Goal: Browse casually: Explore the website without a specific task or goal

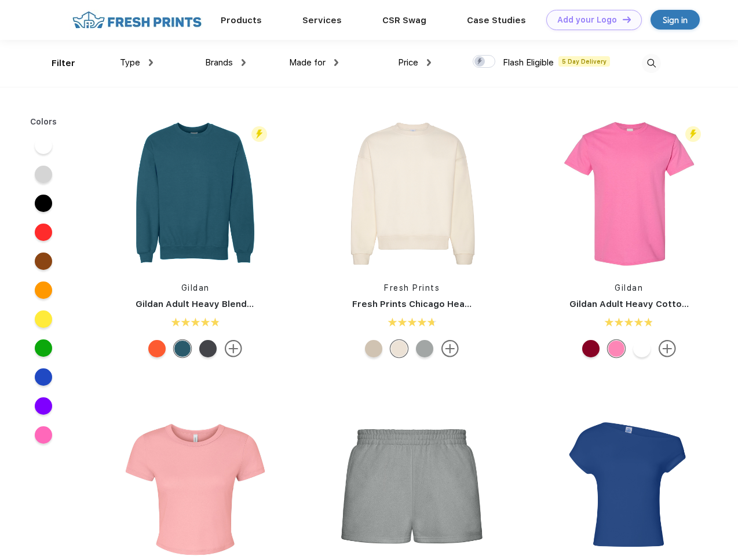
click at [590, 20] on link "Add your Logo Design Tool" at bounding box center [594, 20] width 96 height 20
click at [0, 0] on div "Design Tool" at bounding box center [0, 0] width 0 height 0
click at [621, 19] on link "Add your Logo Design Tool" at bounding box center [594, 20] width 96 height 20
click at [56, 63] on div "Filter" at bounding box center [64, 63] width 24 height 13
click at [137, 63] on span "Type" at bounding box center [130, 62] width 20 height 10
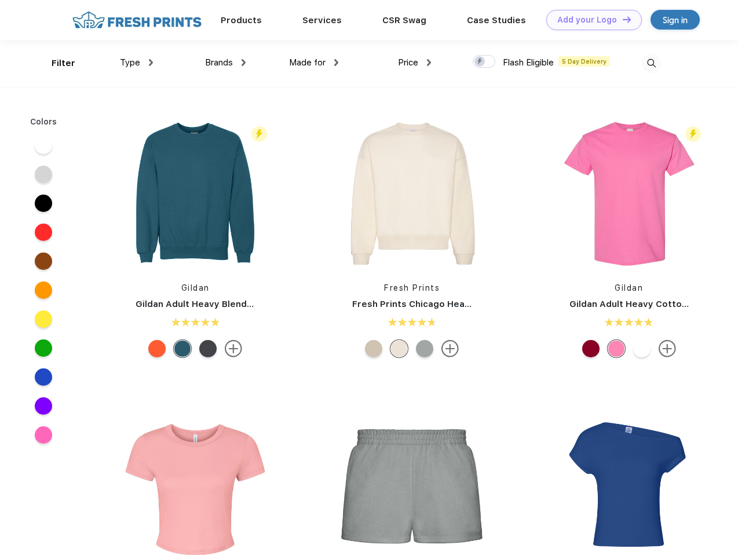
click at [225, 63] on span "Brands" at bounding box center [219, 62] width 28 height 10
click at [314, 63] on span "Made for" at bounding box center [307, 62] width 36 height 10
click at [415, 63] on span "Price" at bounding box center [408, 62] width 20 height 10
click at [484, 62] on div at bounding box center [484, 61] width 23 height 13
click at [480, 62] on input "checkbox" at bounding box center [477, 58] width 8 height 8
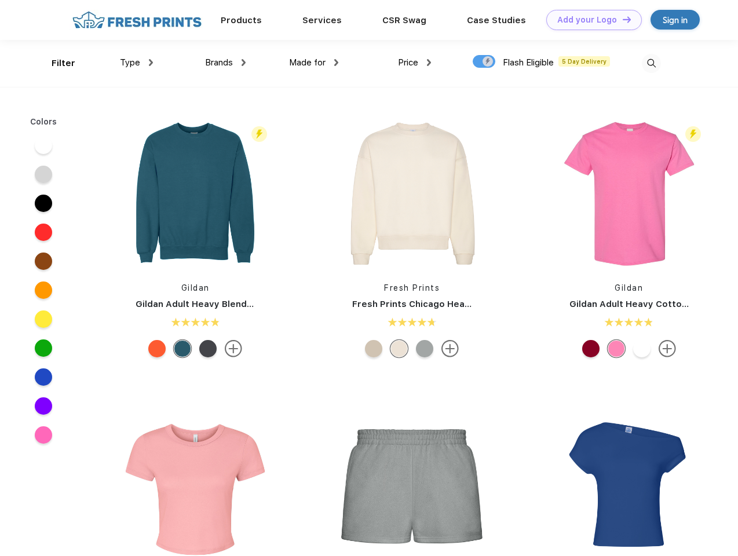
click at [651, 63] on img at bounding box center [651, 63] width 19 height 19
